Goal: Transaction & Acquisition: Subscribe to service/newsletter

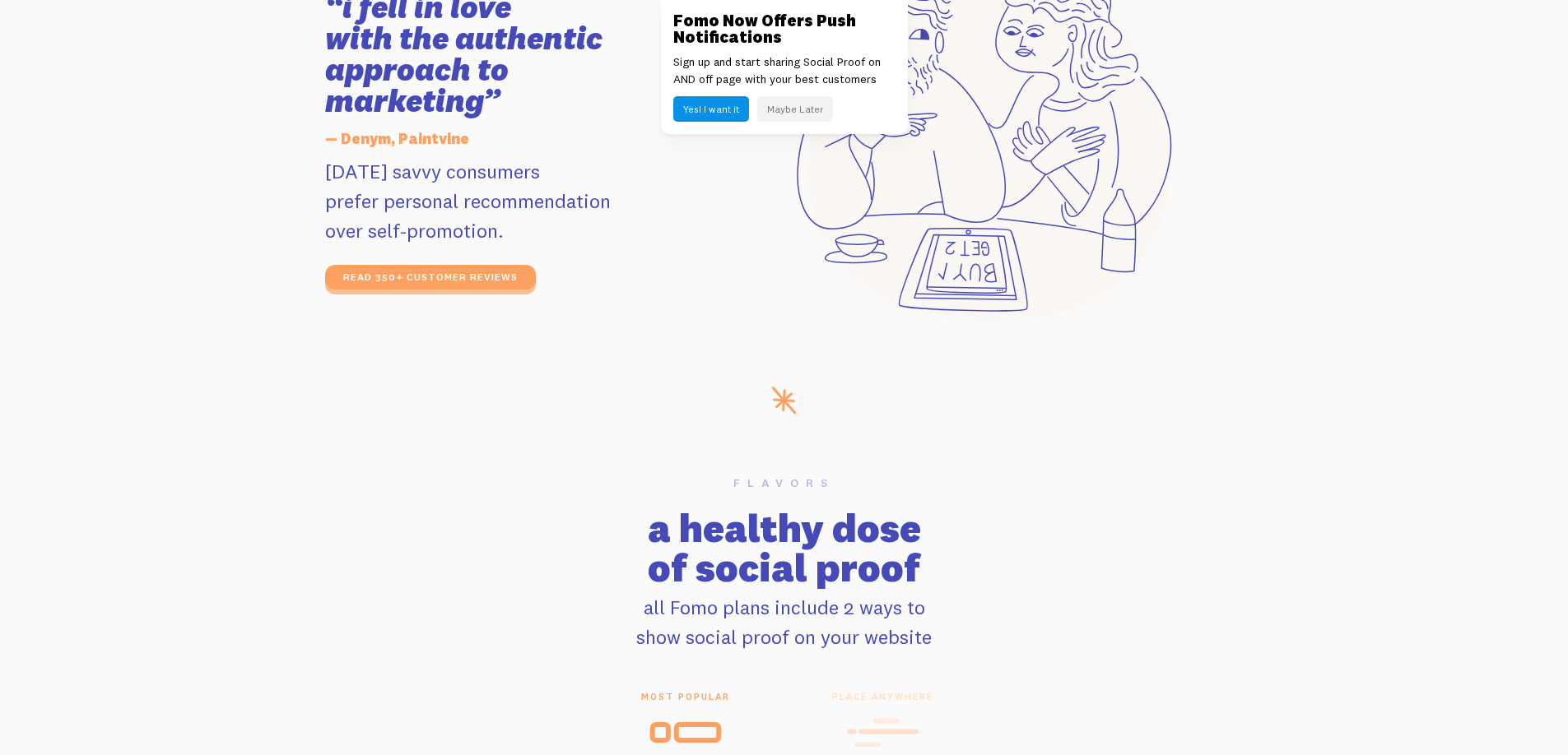
scroll to position [3158, 0]
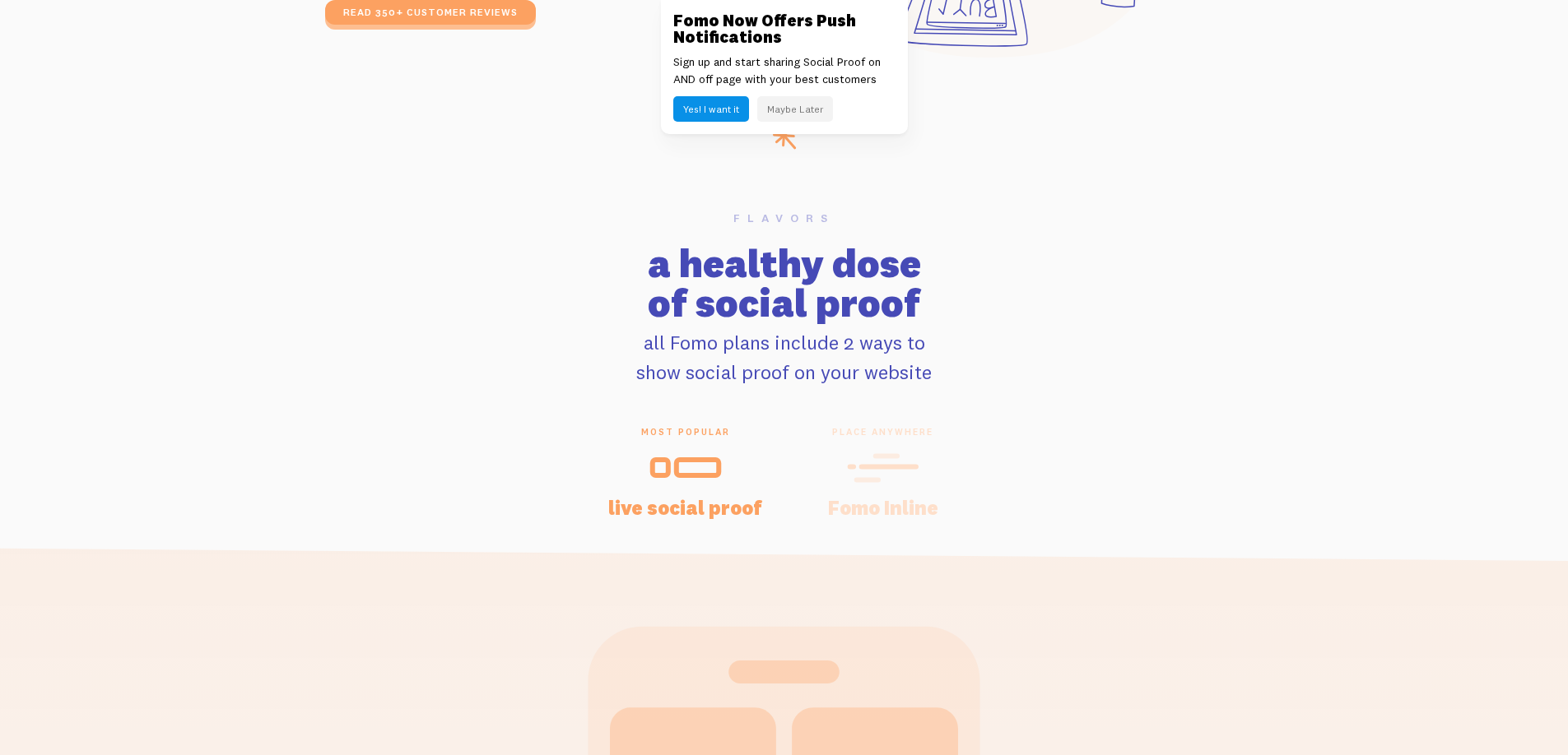
click at [801, 107] on button "Maybe Later" at bounding box center [794, 109] width 75 height 26
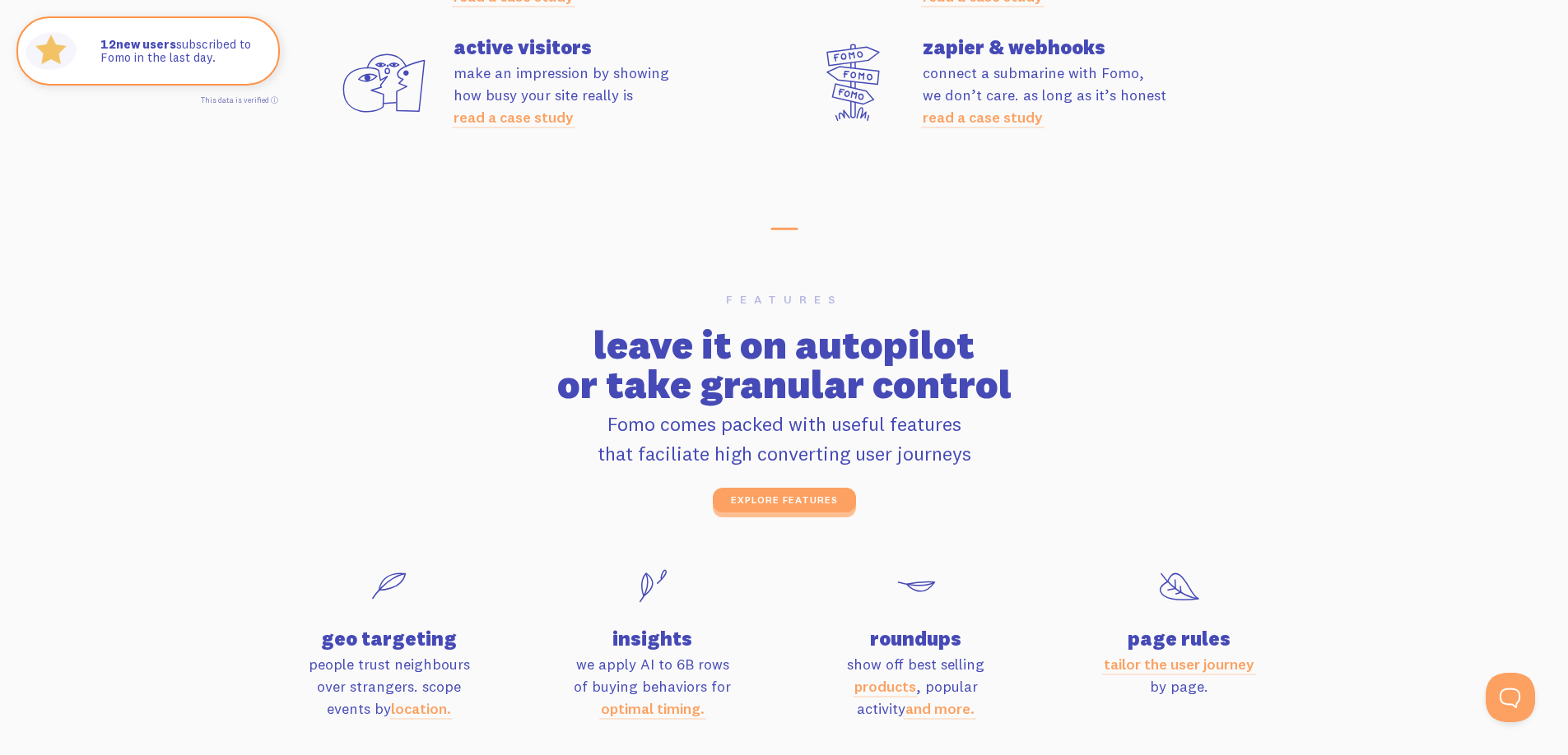
scroll to position [0, 0]
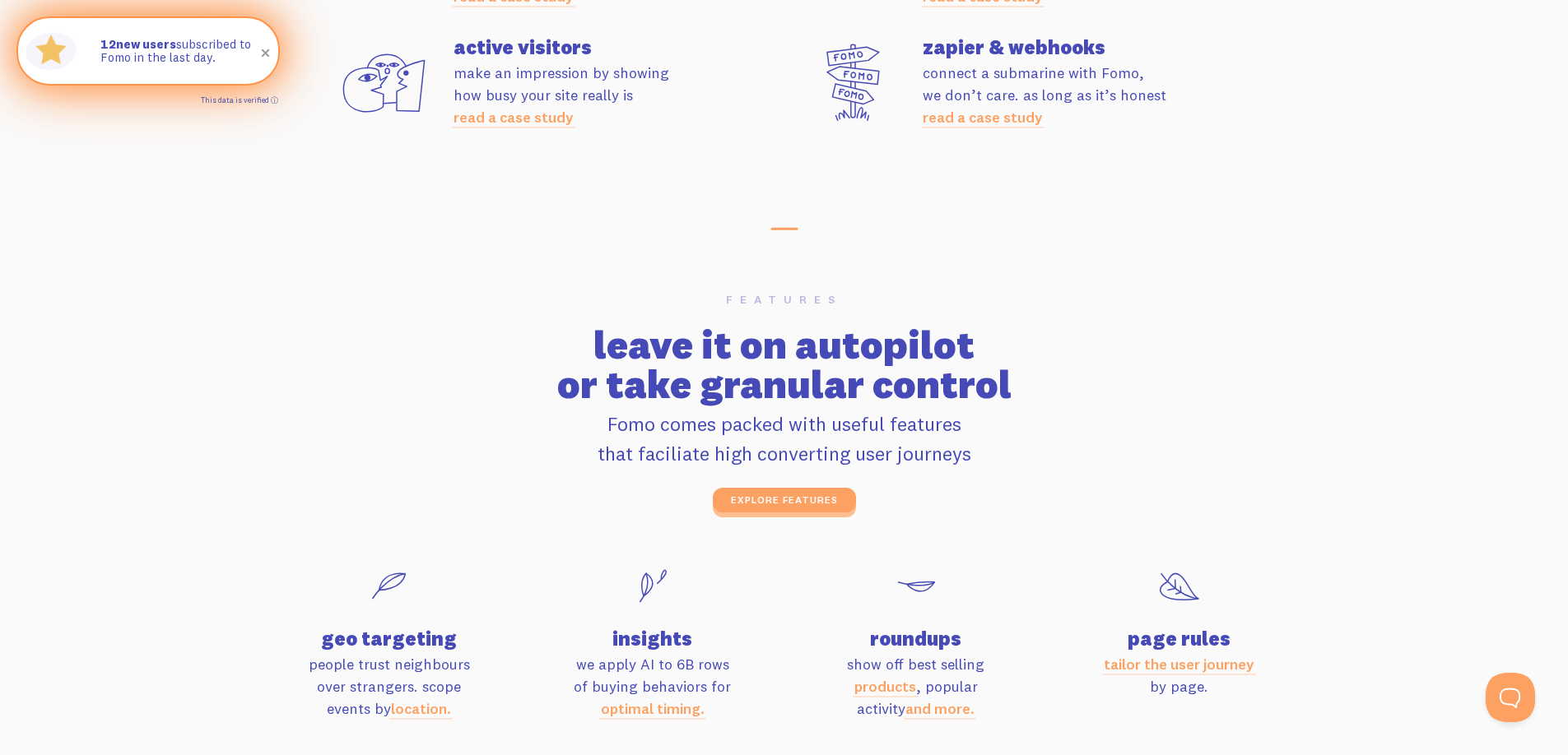
click at [274, 102] on link "This data is verified ⓘ" at bounding box center [239, 99] width 77 height 9
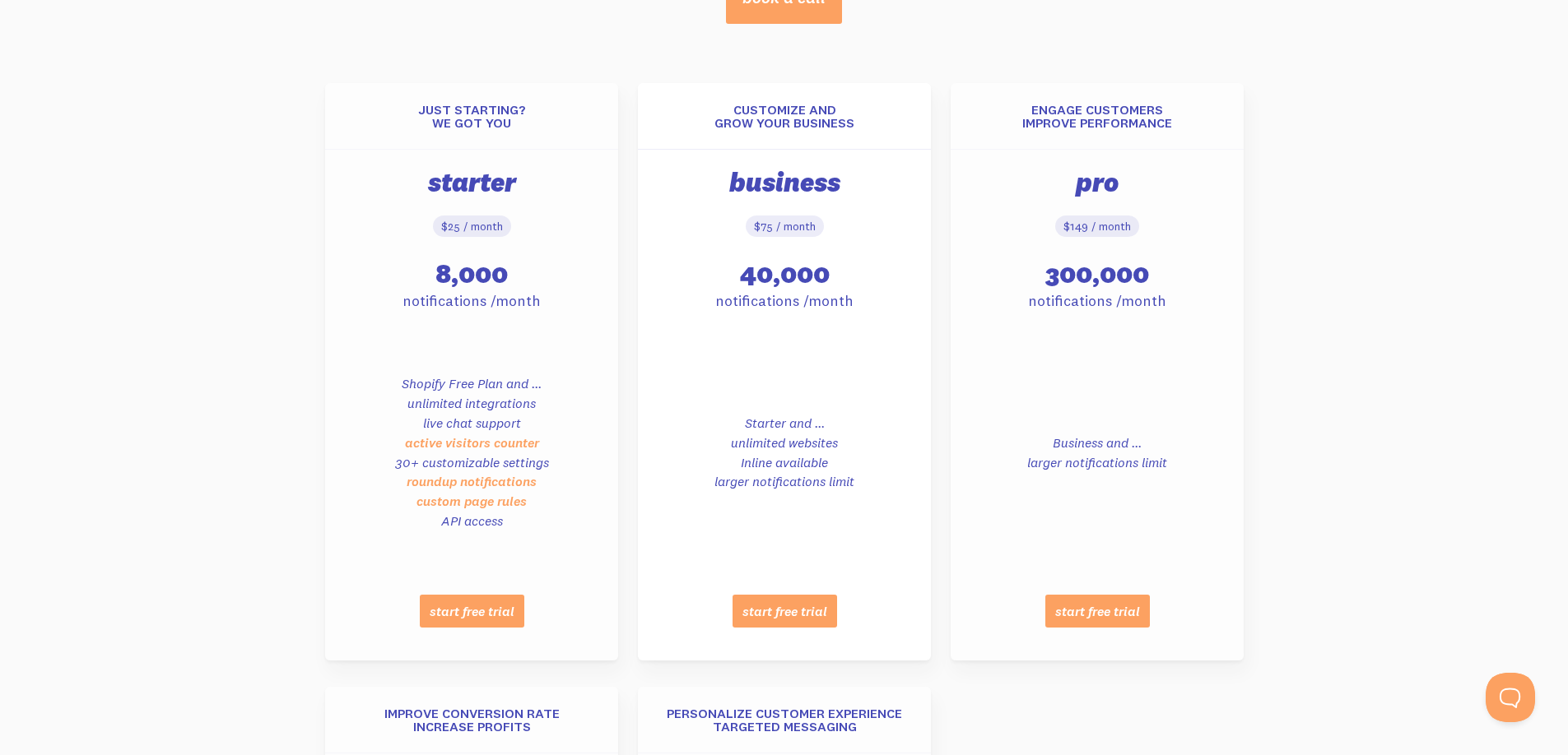
scroll to position [691, 0]
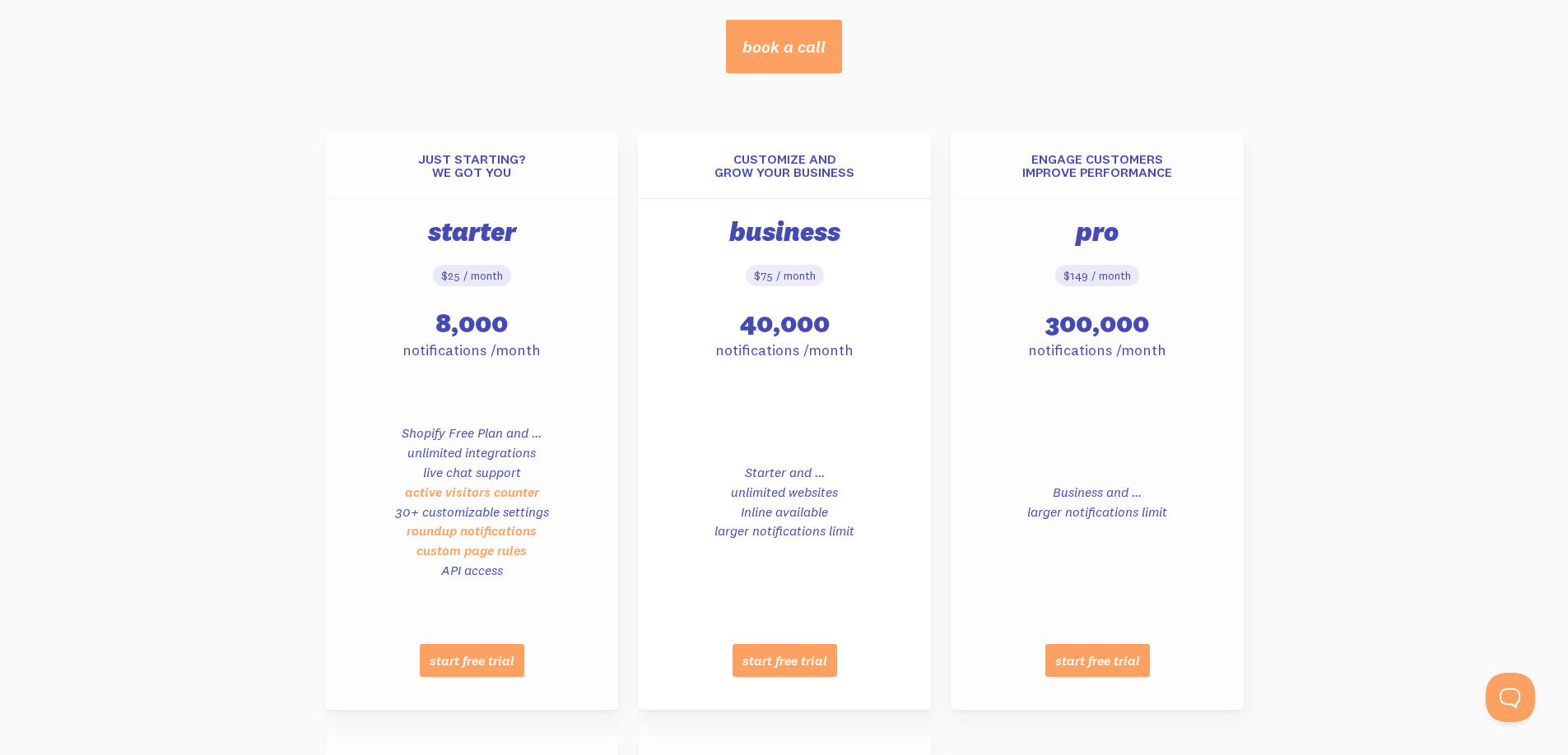
click at [1342, 393] on section "Just starting? We got you Starter $25 / month 8,000 notifications /month Shopif…" at bounding box center [784, 722] width 1568 height 1297
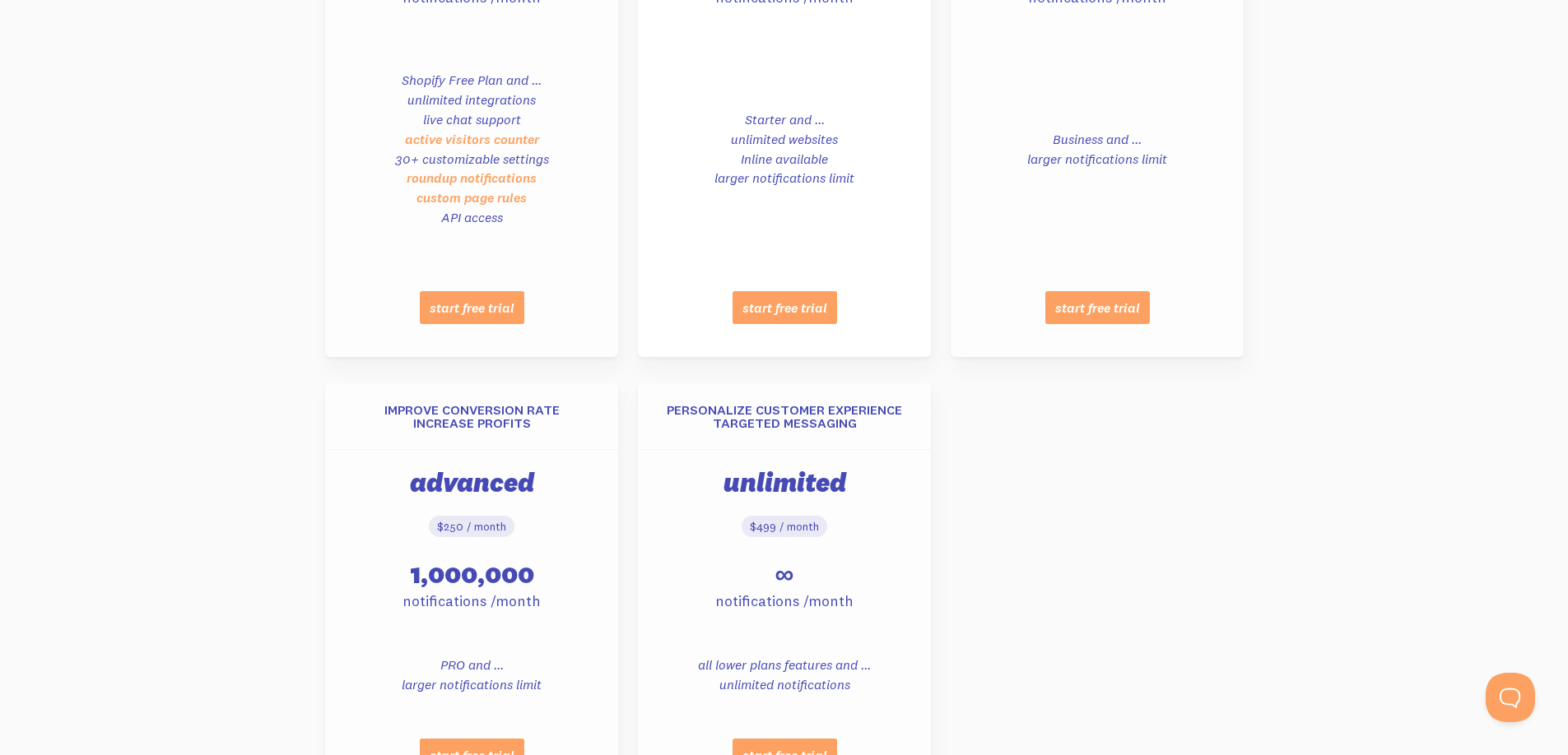
scroll to position [1283, 0]
